Goal: Transaction & Acquisition: Purchase product/service

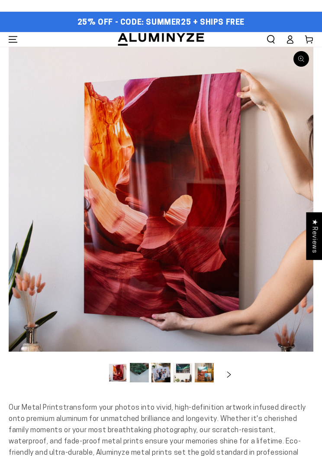
select select "**********"
click at [233, 373] on icon "Slide right" at bounding box center [229, 374] width 13 height 6
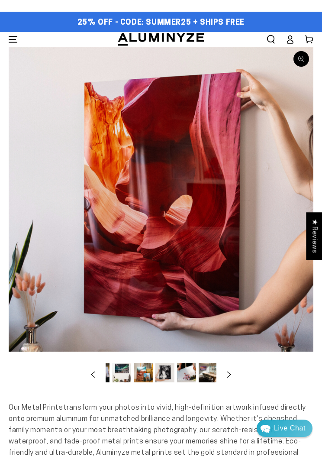
click at [13, 38] on icon "Menu" at bounding box center [13, 39] width 9 height 9
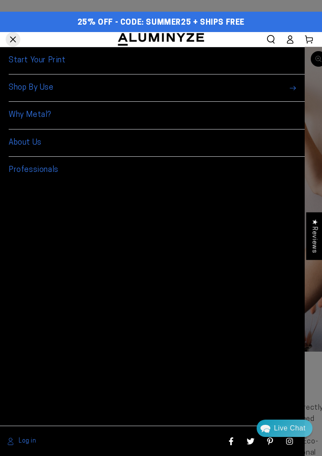
click at [26, 61] on link "Start Your Print" at bounding box center [157, 60] width 296 height 27
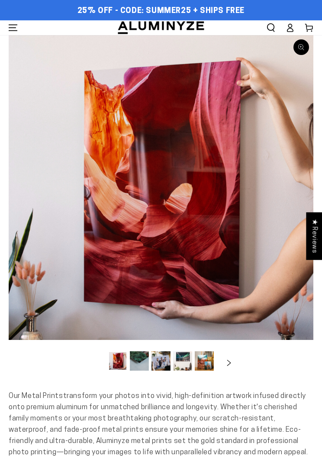
select select "**********"
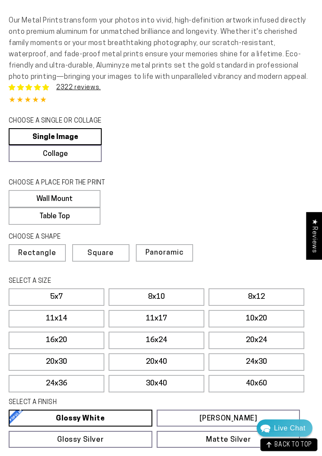
scroll to position [376, 0]
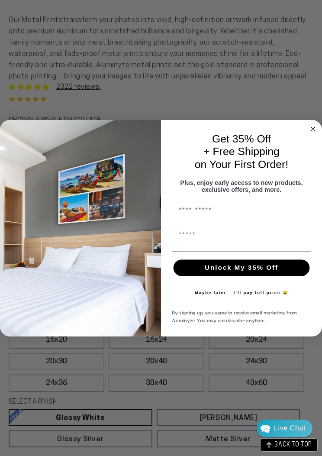
click at [315, 134] on circle "Close dialog" at bounding box center [313, 129] width 10 height 10
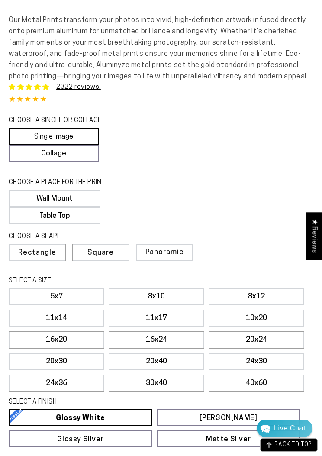
click at [31, 145] on link "Single Image" at bounding box center [54, 136] width 90 height 17
click at [33, 145] on link "Single Image" at bounding box center [54, 136] width 90 height 17
click at [36, 143] on link "Single Image" at bounding box center [54, 136] width 90 height 17
click at [38, 145] on link "Single Image" at bounding box center [54, 136] width 90 height 17
click at [23, 207] on label "Wall Mount" at bounding box center [54, 198] width 91 height 17
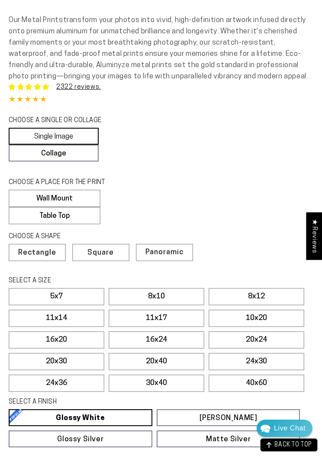
click at [30, 145] on link "Single Image" at bounding box center [54, 136] width 90 height 17
click at [37, 145] on link "Single Image" at bounding box center [54, 136] width 90 height 17
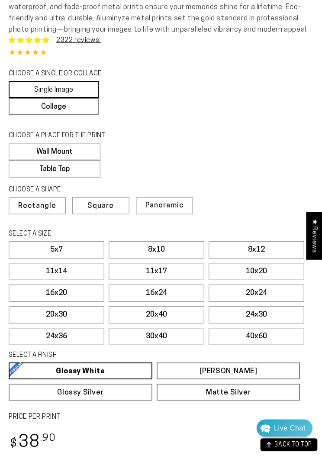
scroll to position [426, 0]
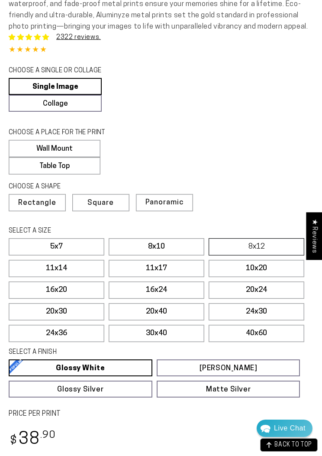
click at [276, 251] on label "8x12" at bounding box center [257, 246] width 96 height 17
click at [183, 276] on label "11x17" at bounding box center [157, 268] width 96 height 17
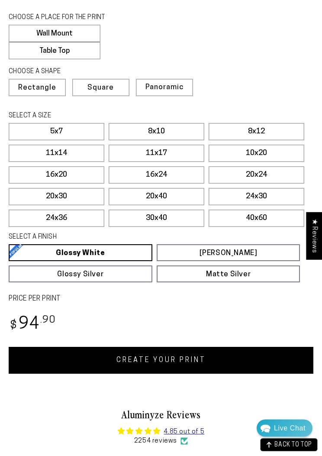
scroll to position [541, 0]
click at [262, 374] on link "CREATE YOUR PRINT" at bounding box center [161, 360] width 305 height 27
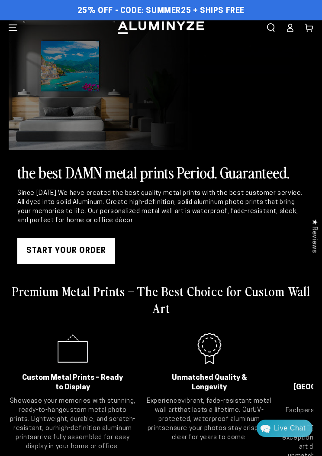
click at [9, 36] on link at bounding box center [161, 85] width 305 height 130
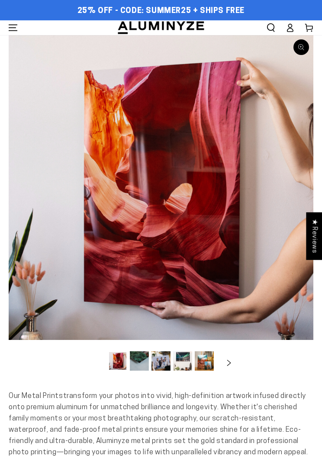
select select "**********"
click at [15, 27] on icon "Menu" at bounding box center [13, 27] width 9 height 9
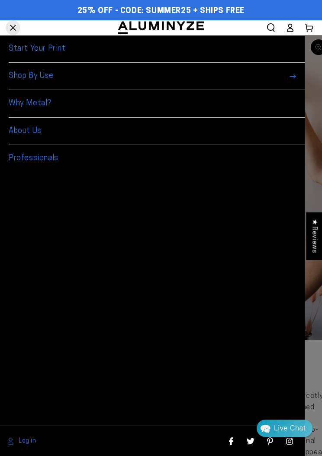
click at [57, 49] on link "Start Your Print" at bounding box center [157, 49] width 296 height 27
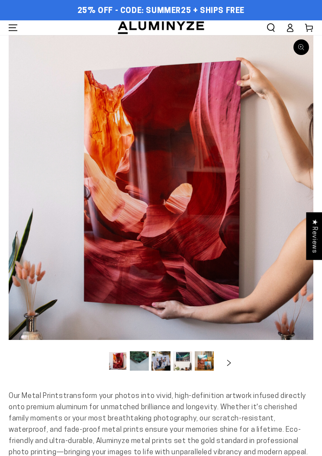
select select "**********"
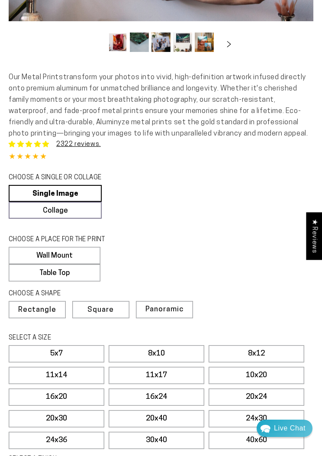
scroll to position [346, 0]
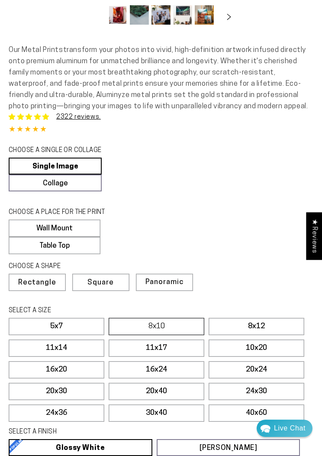
click at [171, 335] on label "8x10" at bounding box center [157, 326] width 96 height 17
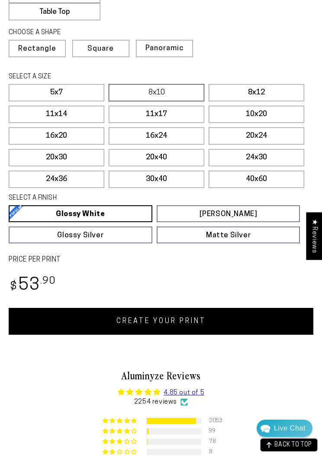
scroll to position [586, 0]
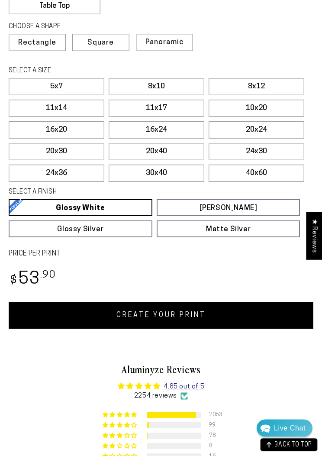
click at [231, 326] on link "CREATE YOUR PRINT" at bounding box center [161, 315] width 305 height 27
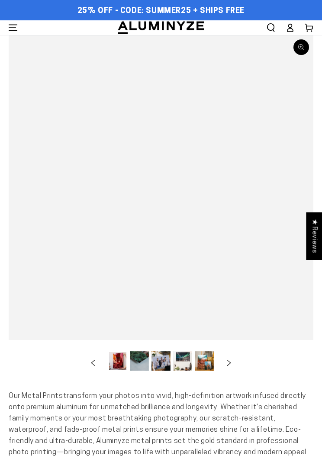
select select "**********"
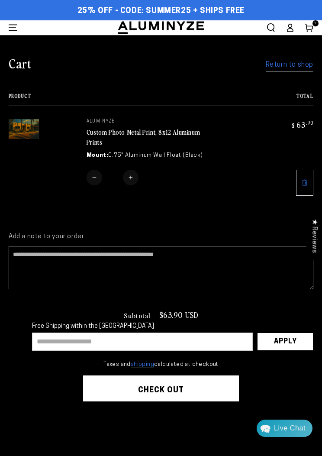
click at [24, 126] on img at bounding box center [24, 129] width 30 height 20
click at [16, 30] on icon "Menu" at bounding box center [13, 27] width 9 height 9
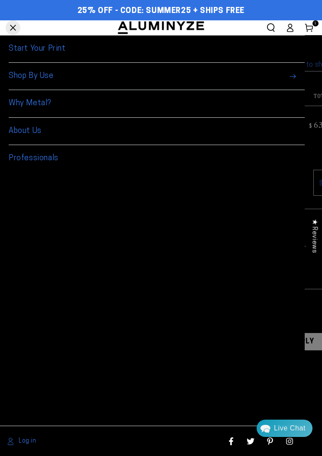
click at [72, 110] on link "Why Metal?" at bounding box center [157, 103] width 296 height 27
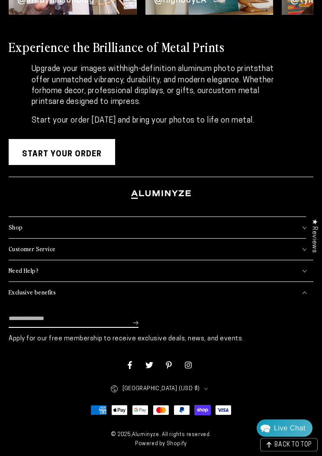
scroll to position [2288, 0]
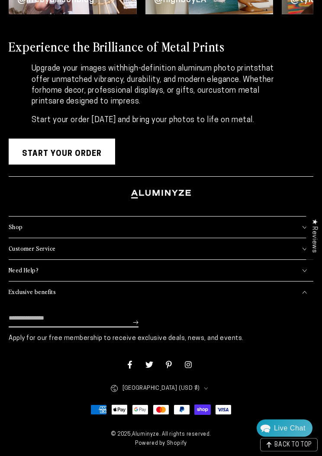
click at [280, 238] on summary "Shop" at bounding box center [161, 227] width 305 height 21
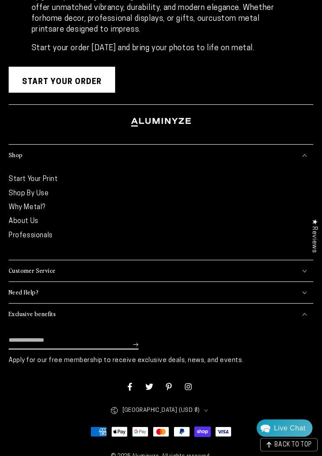
scroll to position [2361, 0]
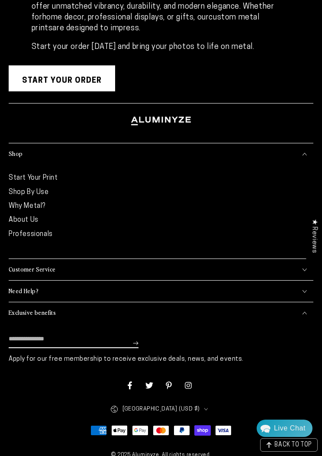
click at [107, 280] on summary "Customer Service" at bounding box center [161, 269] width 305 height 21
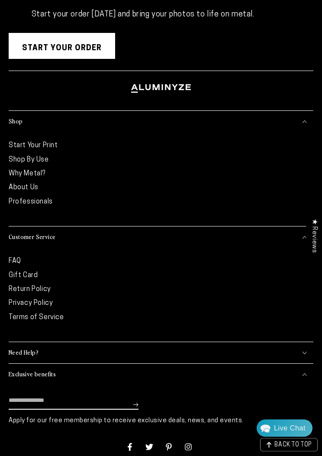
scroll to position [2394, 0]
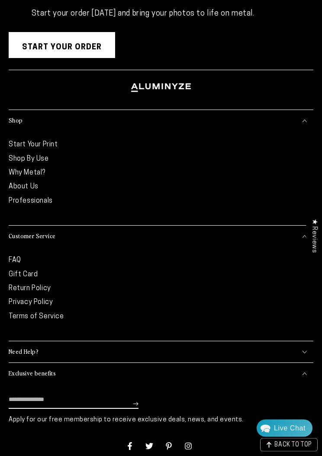
click at [20, 264] on link "FAQ" at bounding box center [15, 260] width 13 height 7
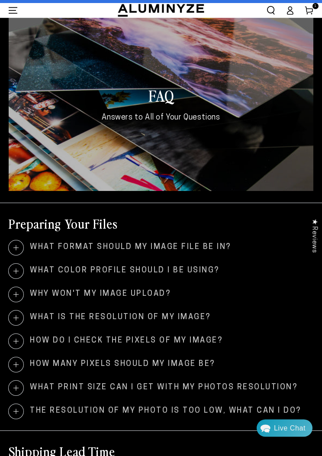
scroll to position [18, 0]
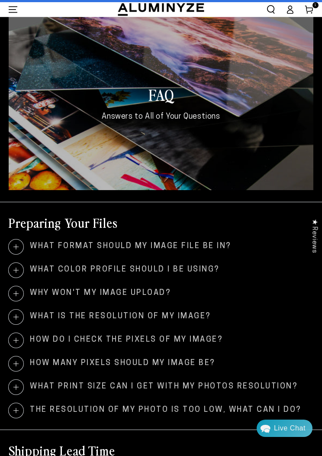
click at [197, 277] on span "What color profile should I be using?" at bounding box center [161, 270] width 305 height 15
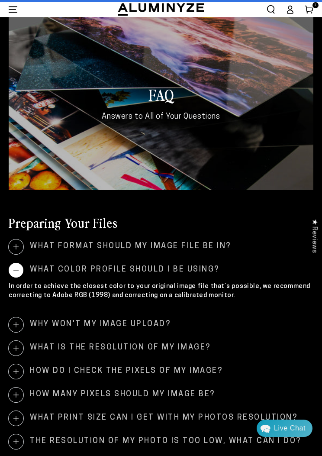
click at [149, 330] on span "Why won't my image upload?" at bounding box center [161, 324] width 305 height 15
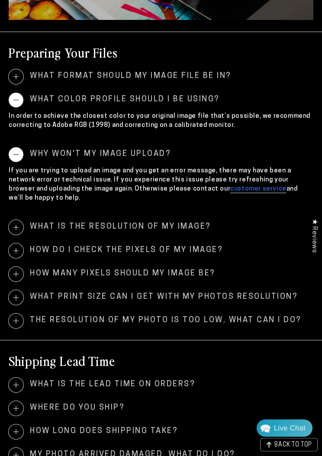
scroll to position [188, 0]
click at [197, 278] on span "How many pixels should my image be?" at bounding box center [161, 274] width 305 height 15
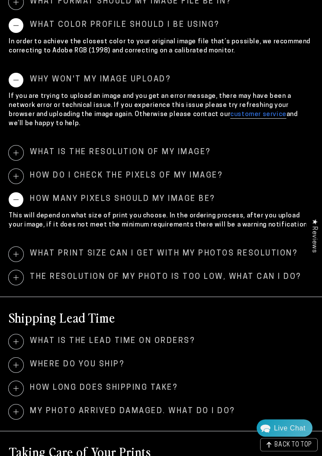
scroll to position [263, 0]
click at [265, 256] on span "What print size can I get with my photos resolution?" at bounding box center [161, 254] width 305 height 15
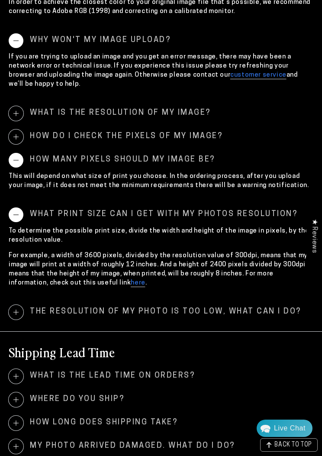
scroll to position [303, 0]
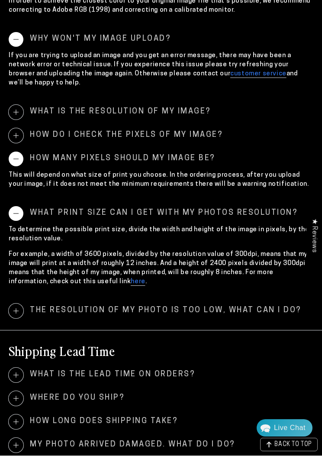
click at [259, 315] on span "The resolution of my photo is too low, what can I do?" at bounding box center [161, 311] width 305 height 15
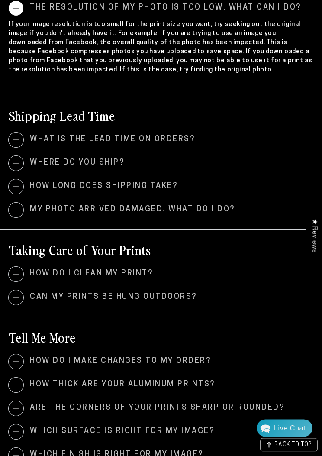
scroll to position [607, 0]
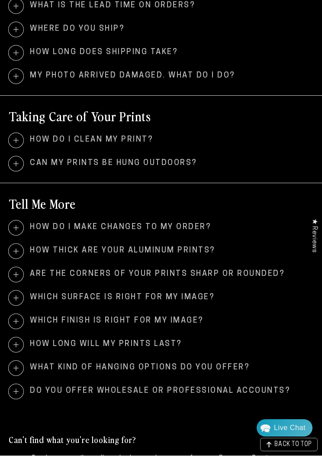
click at [191, 299] on span "Which surface is right for my image?" at bounding box center [161, 298] width 305 height 15
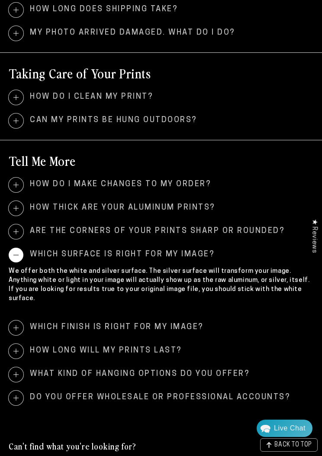
scroll to position [784, 0]
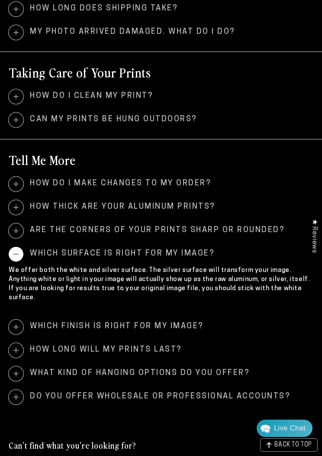
click at [187, 320] on span "Which finish is right for my image?" at bounding box center [161, 327] width 305 height 15
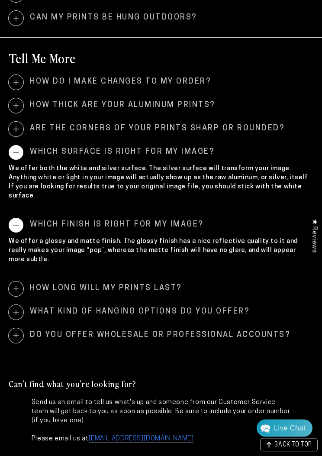
scroll to position [887, 0]
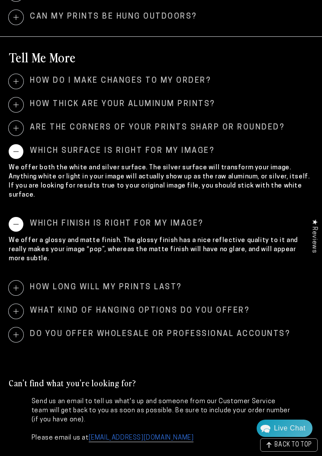
click at [158, 281] on span "How long will my prints last?" at bounding box center [161, 288] width 305 height 15
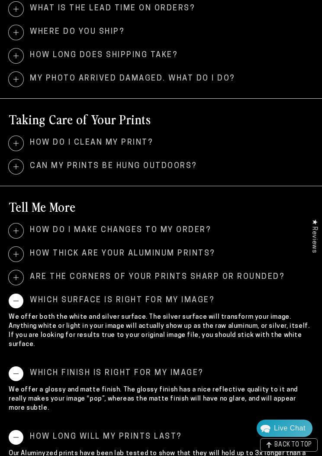
scroll to position [737, 0]
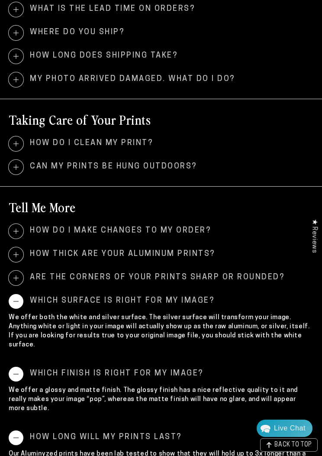
click at [174, 163] on span "Can my prints be hung outdoors?" at bounding box center [161, 167] width 305 height 15
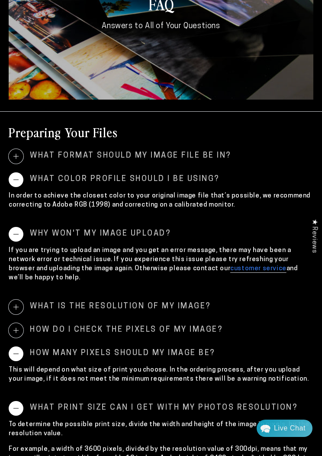
scroll to position [0, 0]
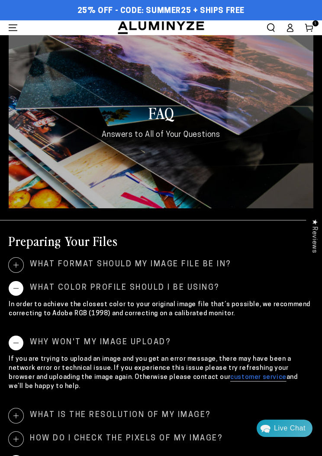
click at [307, 30] on icon at bounding box center [309, 27] width 9 height 9
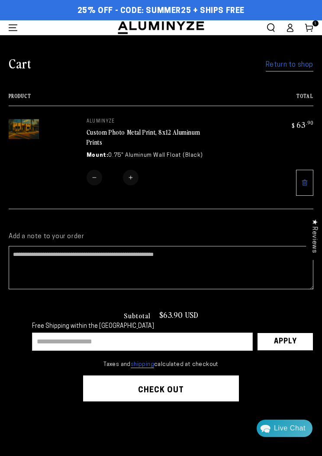
click at [23, 125] on img at bounding box center [24, 129] width 30 height 20
click at [223, 170] on td "Quantity Decrease quantity for Custom Photo Metal Print, 8x12 Aluminum Prints *…" at bounding box center [161, 183] width 149 height 26
click at [170, 136] on link "Custom Photo Metal Print, 8x12 Aluminum Prints" at bounding box center [143, 137] width 113 height 20
click at [291, 27] on ellipse at bounding box center [289, 25] width 3 height 3
